Goal: Navigation & Orientation: Go to known website

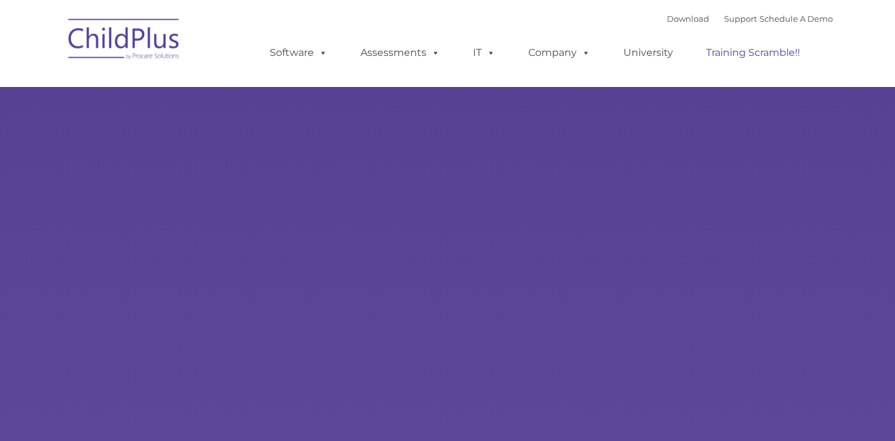
type input ""
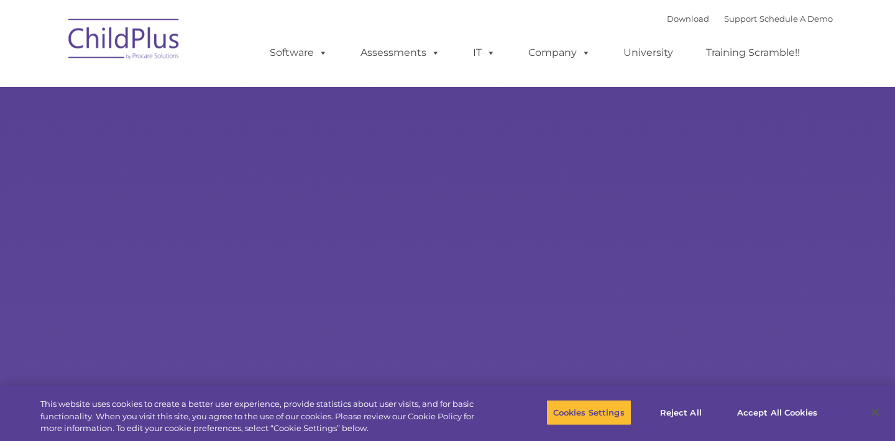
select select "MEDIUM"
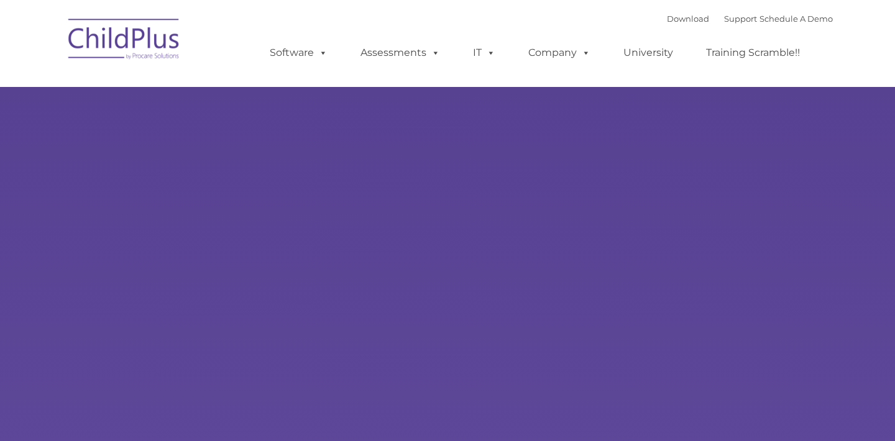
type input ""
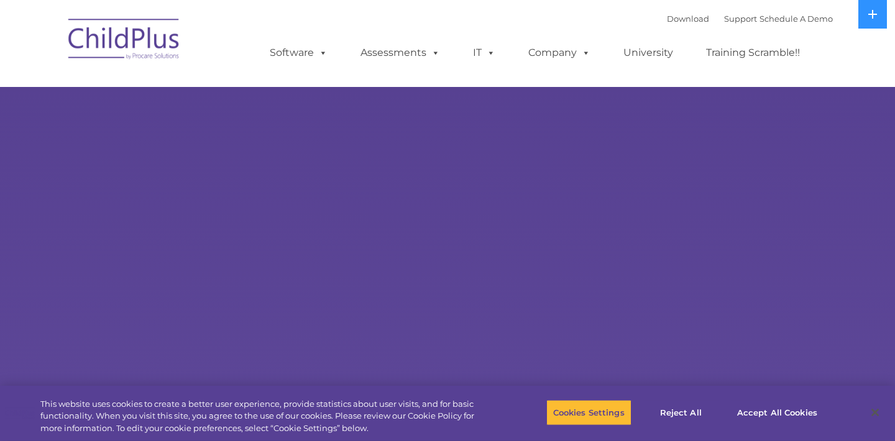
select select "MEDIUM"
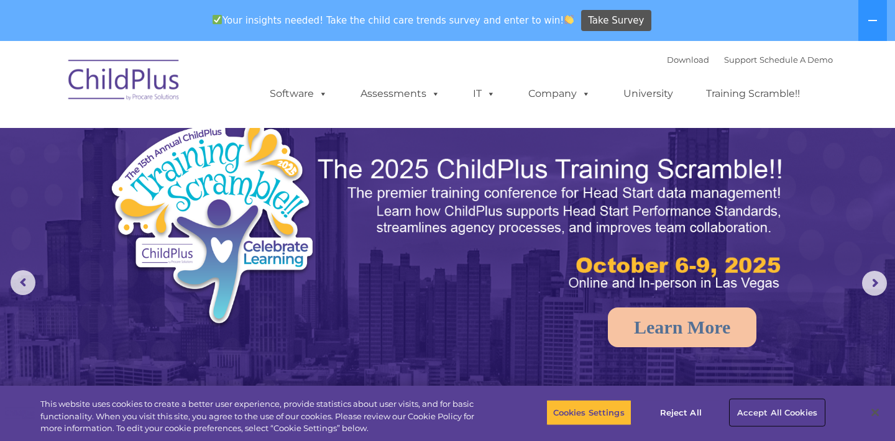
click at [764, 413] on button "Accept All Cookies" at bounding box center [777, 413] width 94 height 26
